Goal: Information Seeking & Learning: Learn about a topic

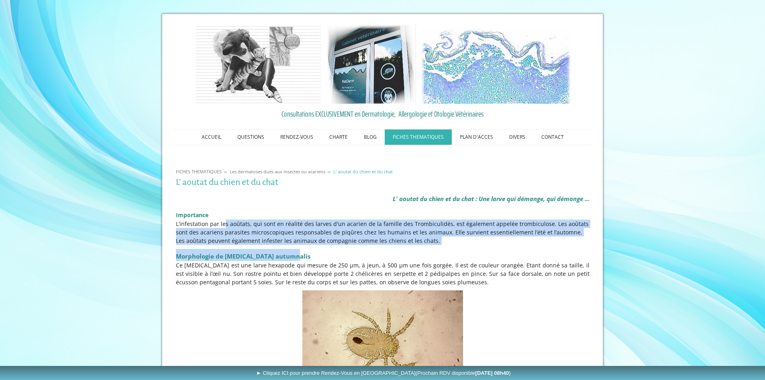
drag, startPoint x: 213, startPoint y: 223, endPoint x: 401, endPoint y: 252, distance: 189.9
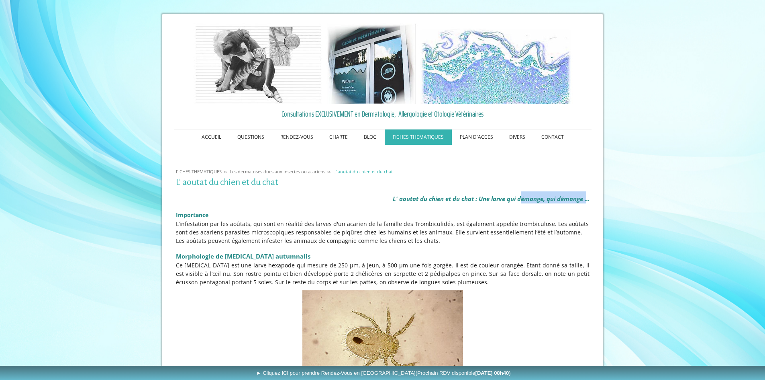
drag, startPoint x: 587, startPoint y: 201, endPoint x: 596, endPoint y: 201, distance: 9.3
click at [589, 201] on em "L' aoutat du chien et du chat : Une larve qui démange, qui démange ..." at bounding box center [491, 198] width 197 height 8
click at [298, 238] on p "L’infestation par les aoûtats, qui sont en réalité des larves d'un acarien de l…" at bounding box center [383, 231] width 414 height 25
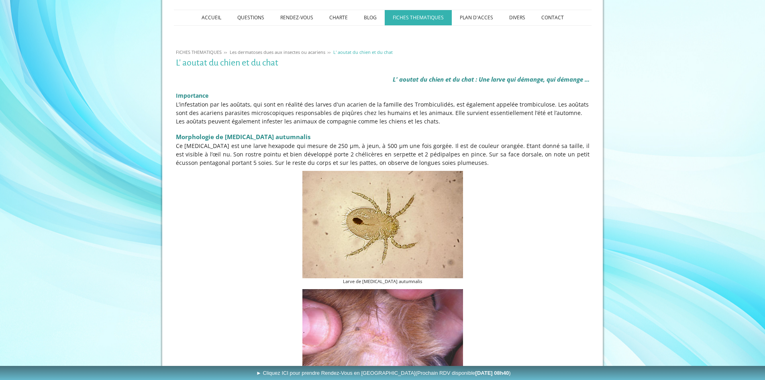
scroll to position [241, 0]
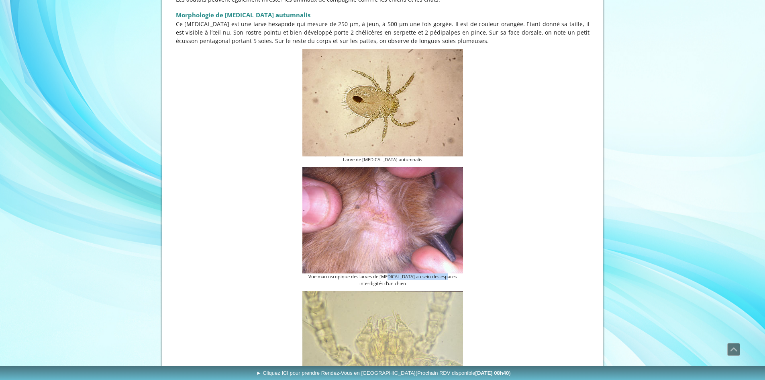
drag, startPoint x: 404, startPoint y: 277, endPoint x: 461, endPoint y: 277, distance: 56.7
click at [461, 277] on figcaption "Vue macroscopique des larves de [MEDICAL_DATA] au sein des espaces interdigités…" at bounding box center [383, 280] width 161 height 14
drag, startPoint x: 355, startPoint y: 283, endPoint x: 413, endPoint y: 283, distance: 57.9
click at [413, 283] on figcaption "Vue macroscopique des larves de [MEDICAL_DATA] au sein des espaces interdigités…" at bounding box center [383, 280] width 161 height 14
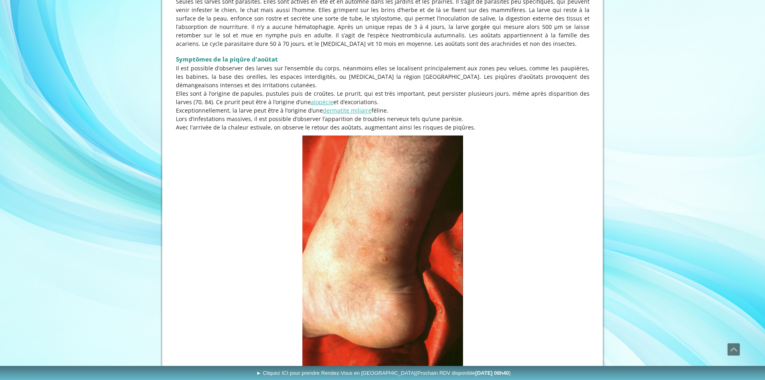
scroll to position [884, 0]
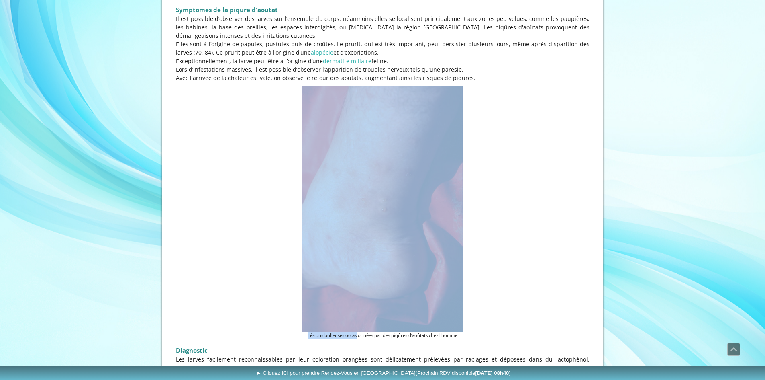
drag, startPoint x: 413, startPoint y: 331, endPoint x: 500, endPoint y: 329, distance: 86.8
click at [500, 329] on figure "Lésions bulleuses occasionnées par des piqûres d’aoûtats chez l’homme" at bounding box center [383, 212] width 414 height 253
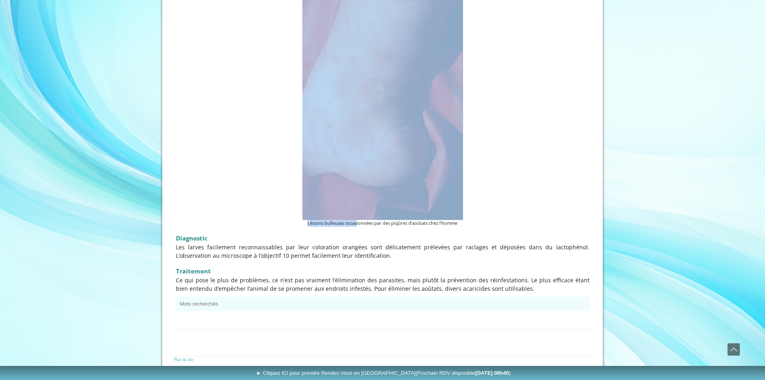
scroll to position [1001, 0]
